Goal: Information Seeking & Learning: Learn about a topic

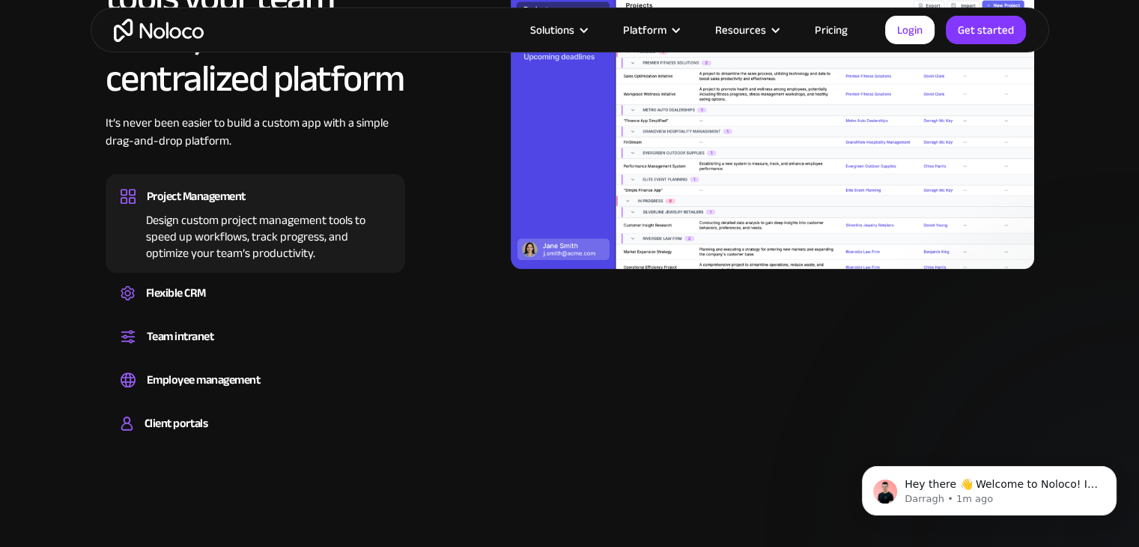
scroll to position [1497, 0]
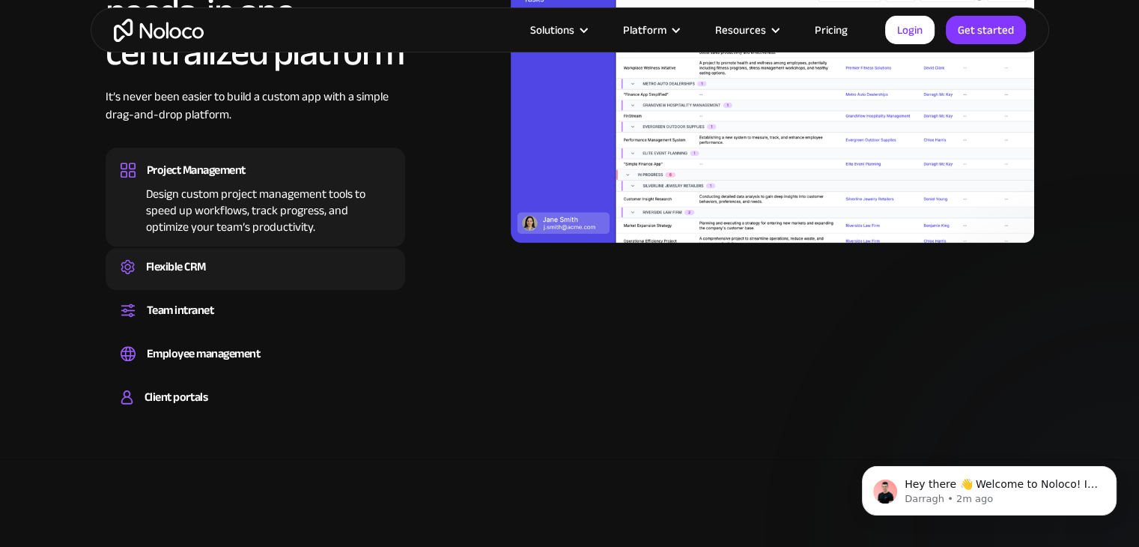
click at [171, 262] on div "Flexible CRM" at bounding box center [176, 266] width 60 height 22
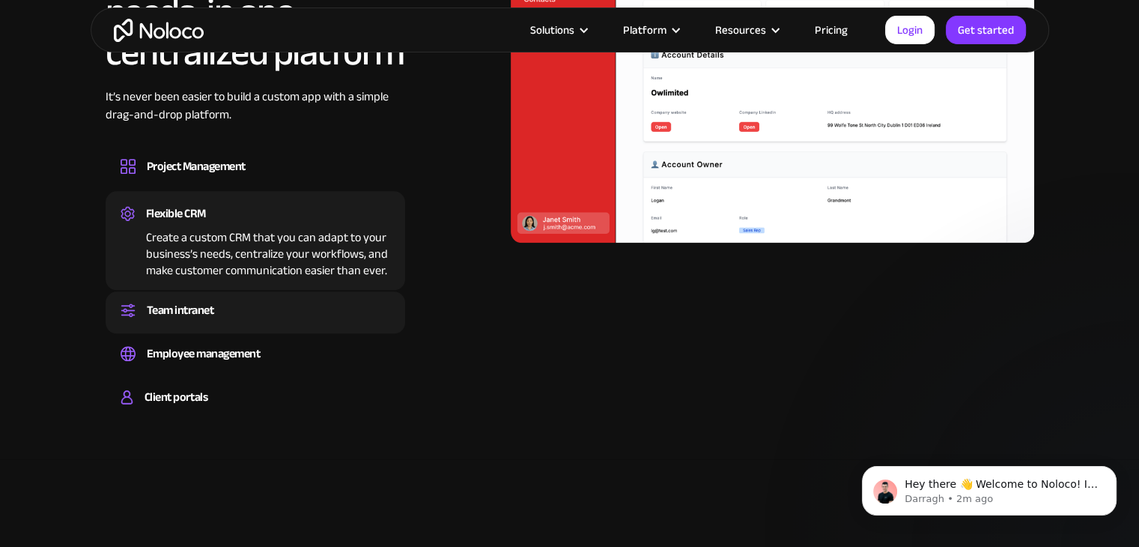
click at [153, 306] on div "Team intranet" at bounding box center [180, 310] width 67 height 22
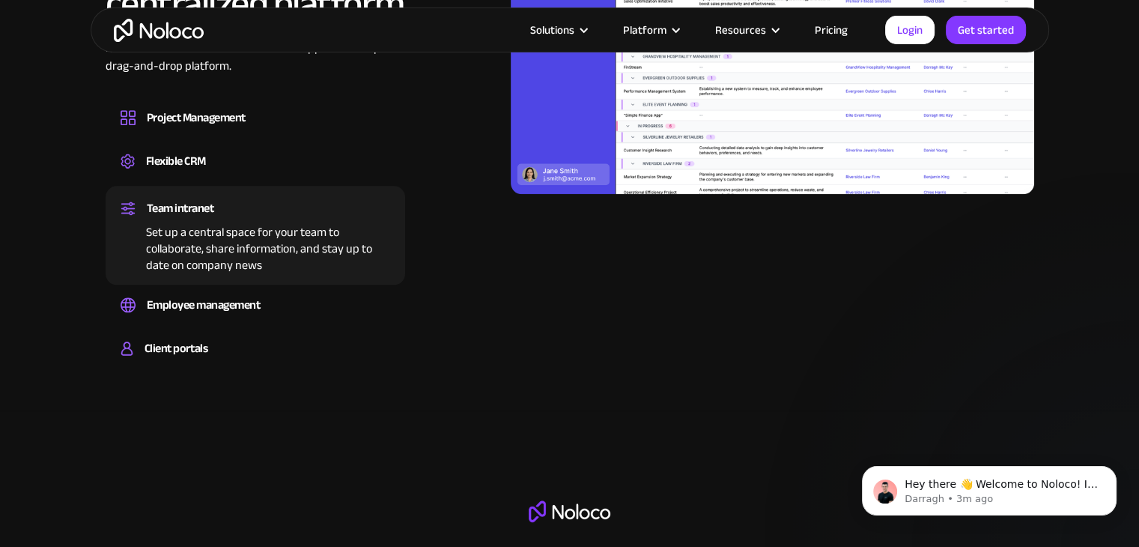
scroll to position [1572, 0]
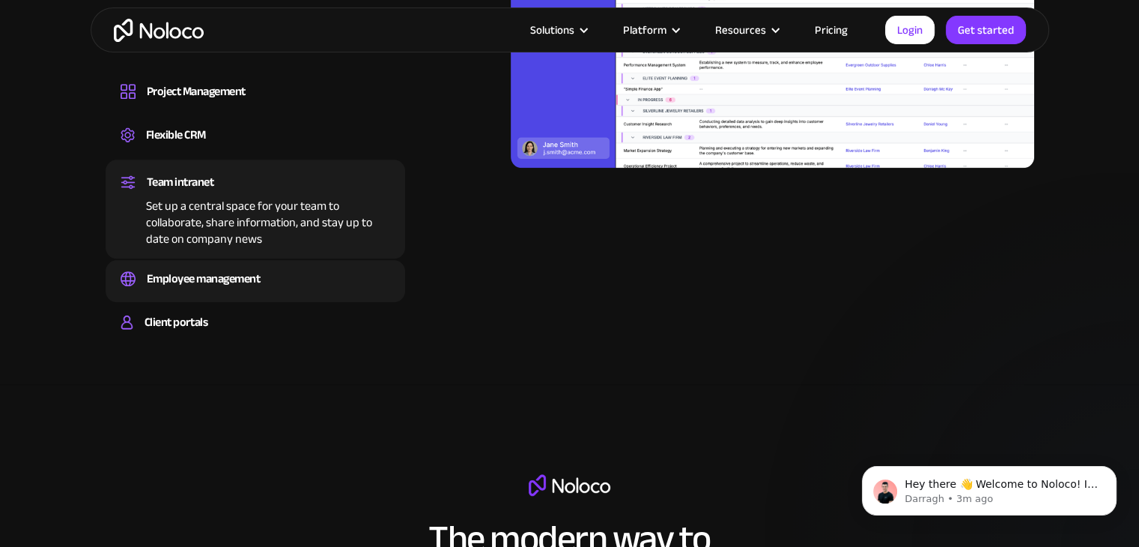
click at [192, 279] on div "Employee management" at bounding box center [204, 278] width 114 height 22
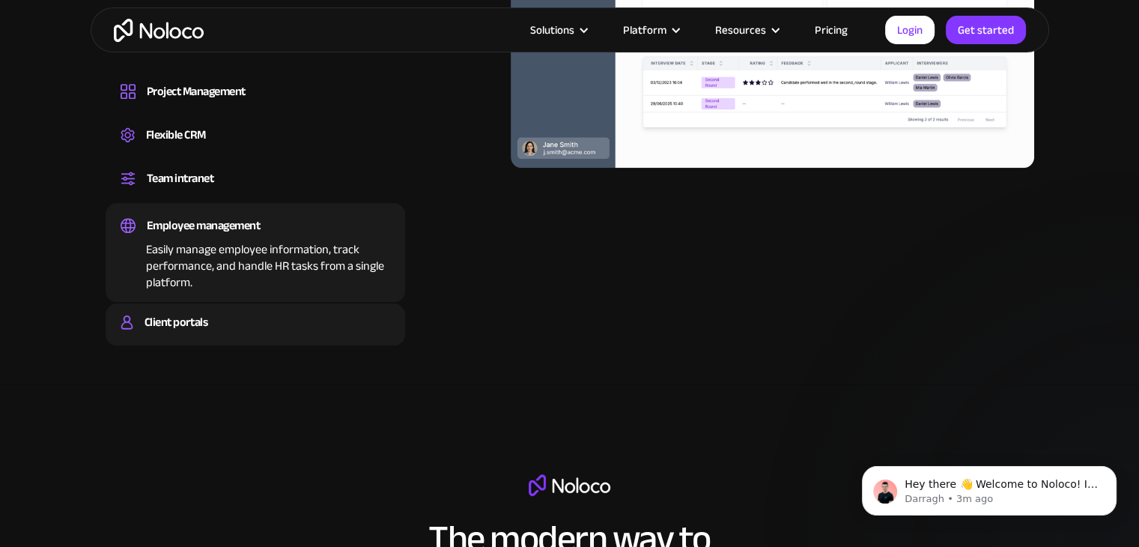
click at [177, 322] on div "Client portals" at bounding box center [176, 322] width 63 height 22
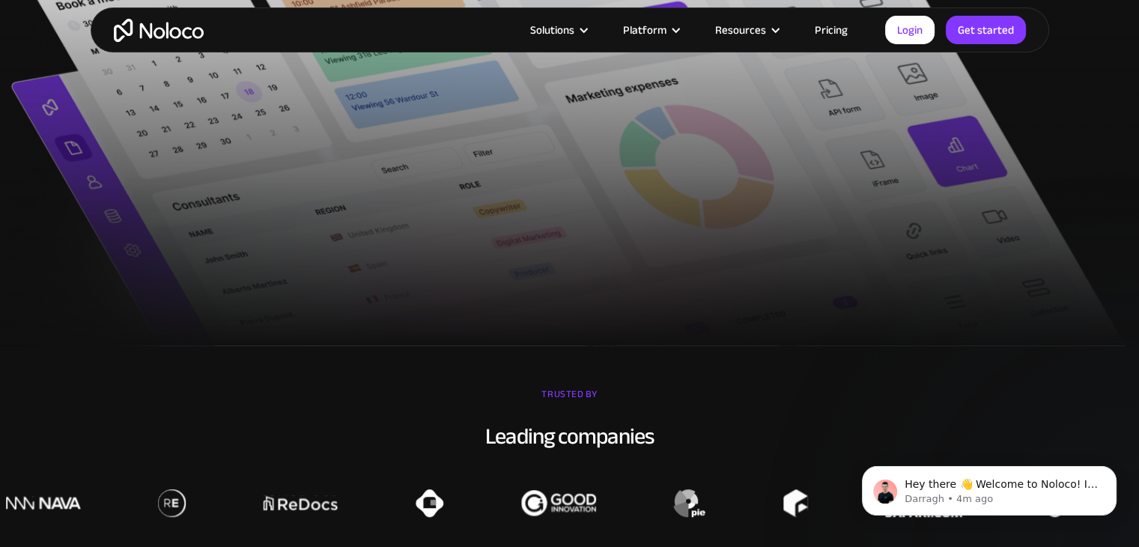
scroll to position [749, 0]
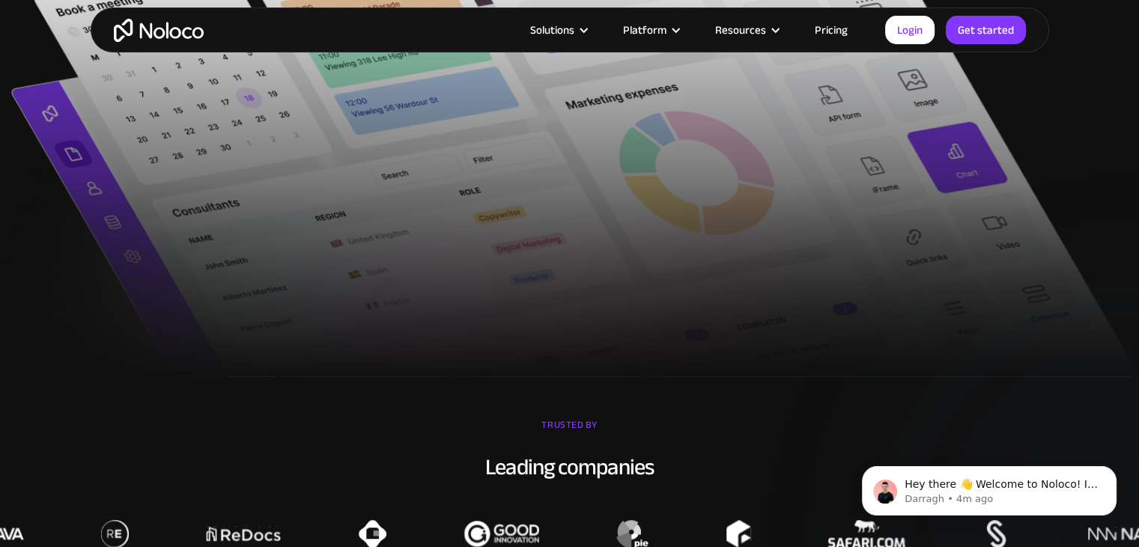
click at [837, 26] on link "Pricing" at bounding box center [831, 29] width 70 height 19
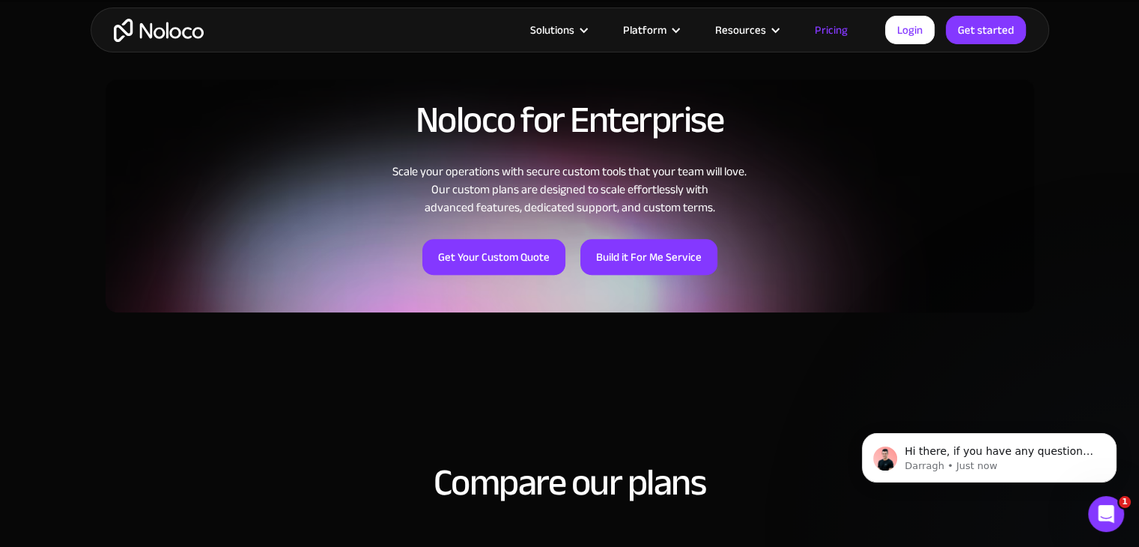
scroll to position [1123, 0]
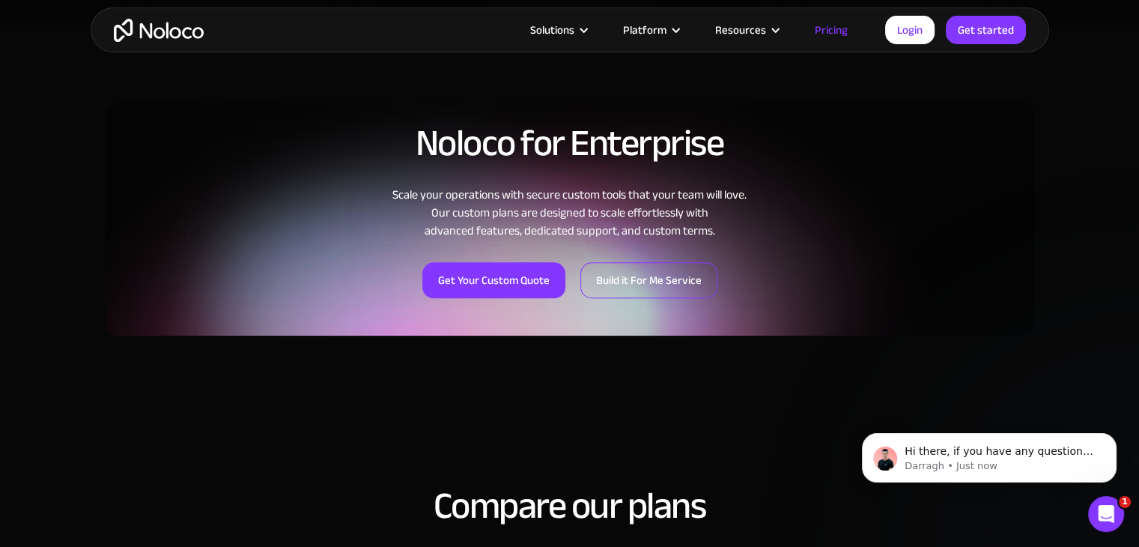
click at [675, 279] on link "Build it For Me Service" at bounding box center [648, 280] width 137 height 36
